Goal: Navigation & Orientation: Find specific page/section

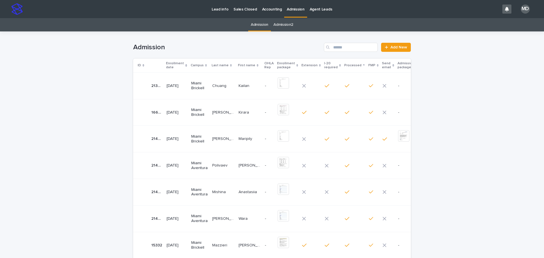
click at [283, 25] on link "Admission2" at bounding box center [283, 24] width 20 height 13
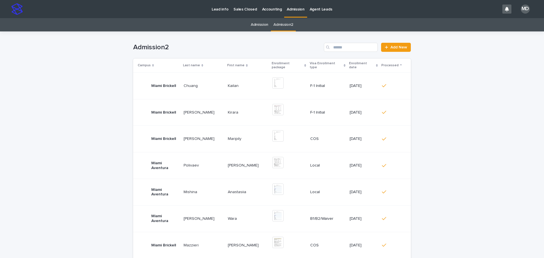
click at [264, 24] on link "Admission" at bounding box center [260, 24] width 18 height 13
